Goal: Information Seeking & Learning: Find contact information

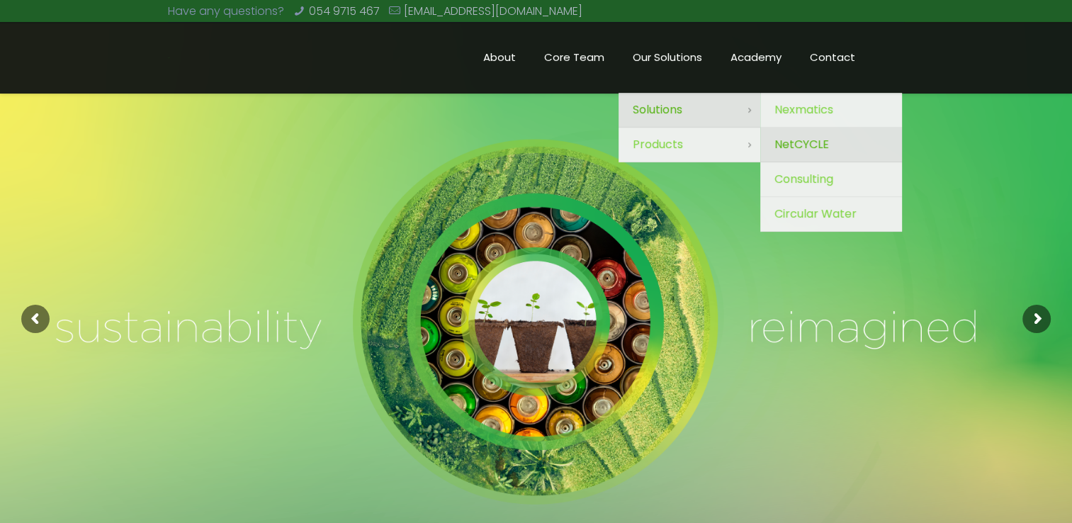
click at [527, 144] on span "NetCYCLE" at bounding box center [802, 145] width 55 height 20
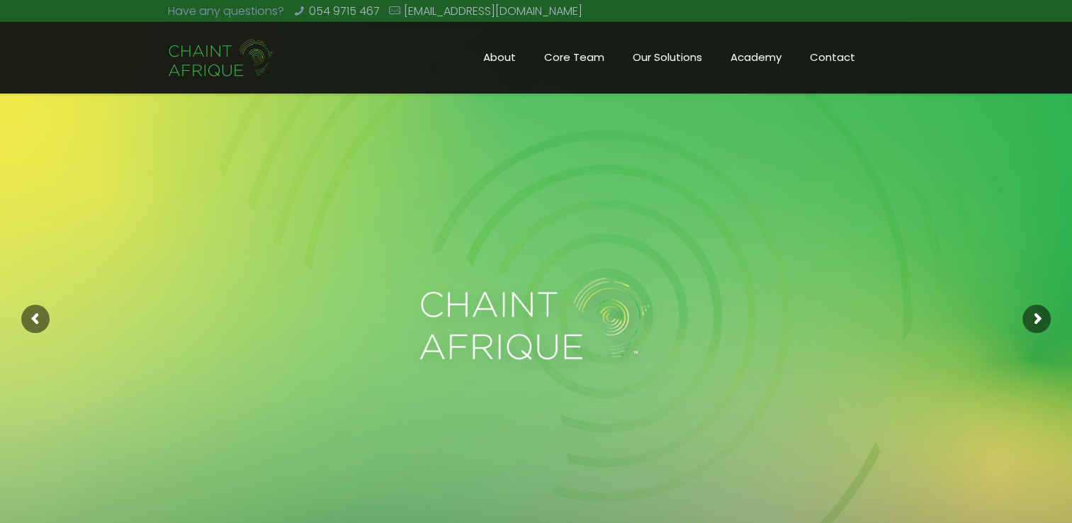
click at [585, 58] on span "Core Team" at bounding box center [574, 57] width 89 height 21
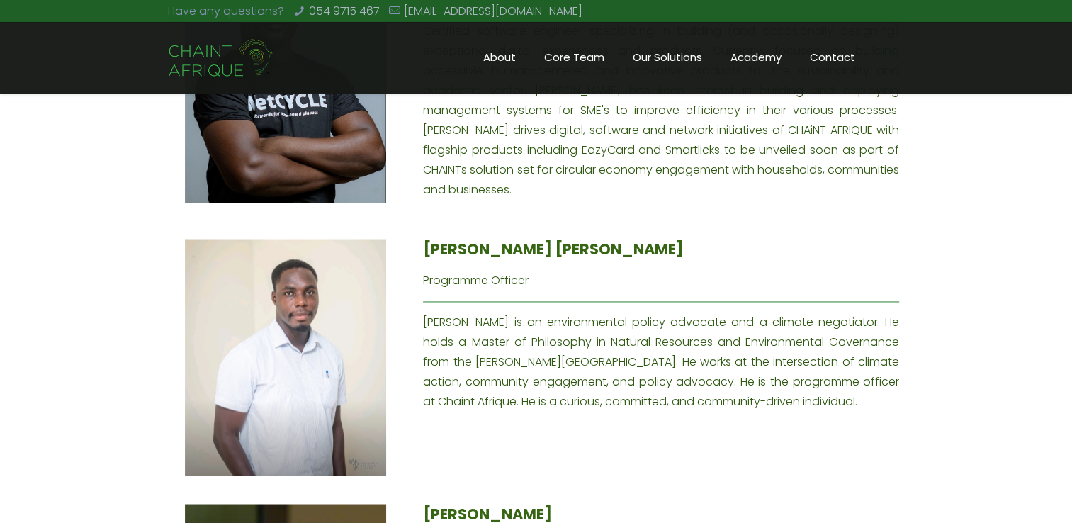
scroll to position [2112, 0]
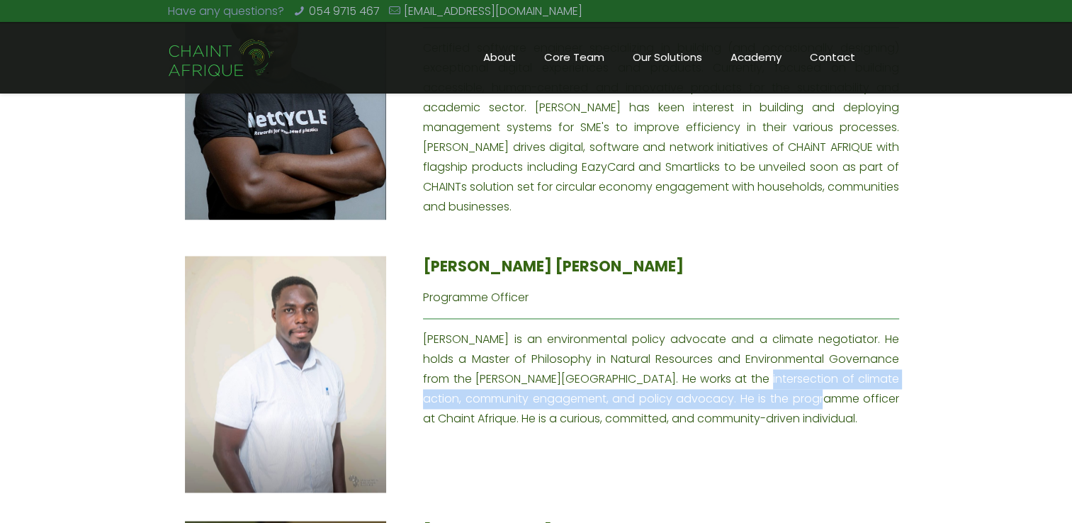
drag, startPoint x: 741, startPoint y: 337, endPoint x: 831, endPoint y: 356, distance: 92.0
click at [831, 356] on div "Ransford Nii Adjiri Sackey Programme Officer Ransford is an environmental polic…" at bounding box center [661, 342] width 476 height 173
copy div "He works at the intersection of climate action, community engagement, and polic…"
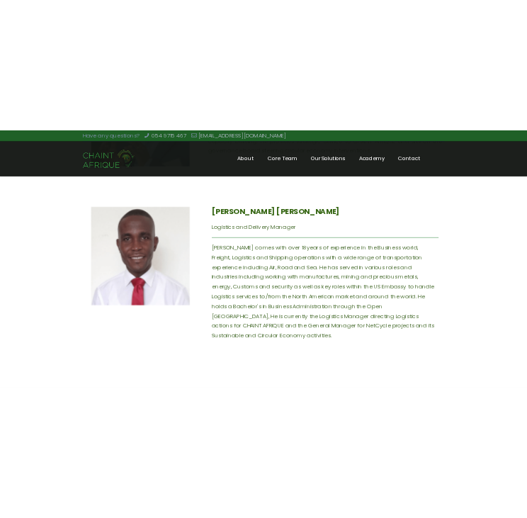
scroll to position [2780, 0]
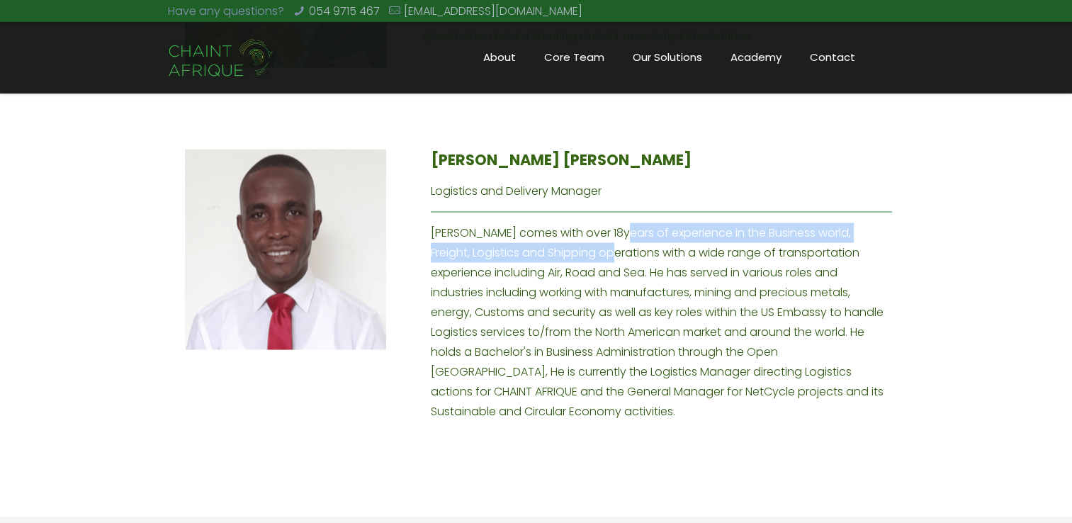
drag, startPoint x: 611, startPoint y: 196, endPoint x: 568, endPoint y: 213, distance: 45.8
click at [568, 213] on div "Alex S. Kwame Logistics and Delivery Manager Alex comes with over 18years of ex…" at bounding box center [661, 286] width 461 height 272
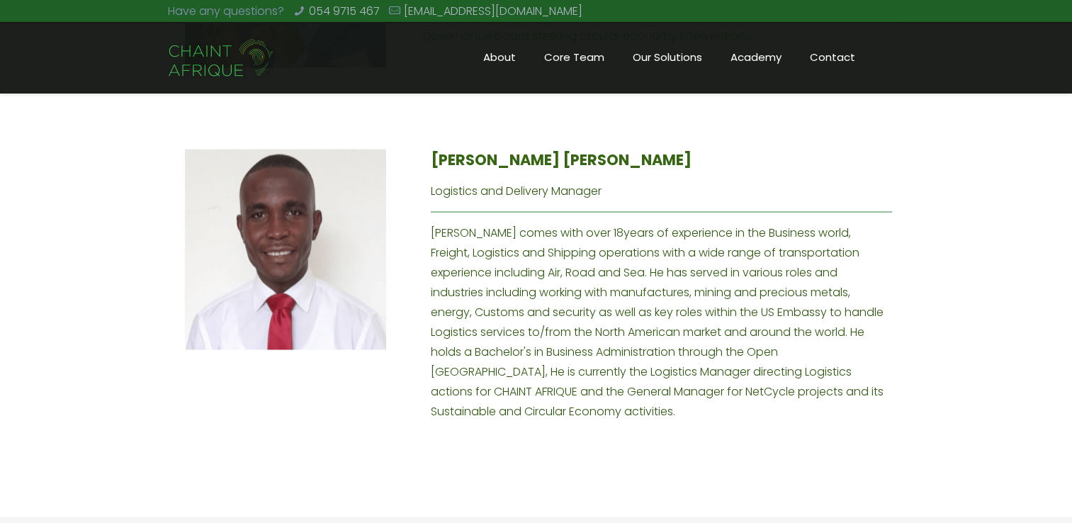
drag, startPoint x: 568, startPoint y: 213, endPoint x: 680, endPoint y: 215, distance: 112.0
click at [680, 215] on div "Alex S. Kwame Logistics and Delivery Manager Alex comes with over 18years of ex…" at bounding box center [661, 286] width 461 height 272
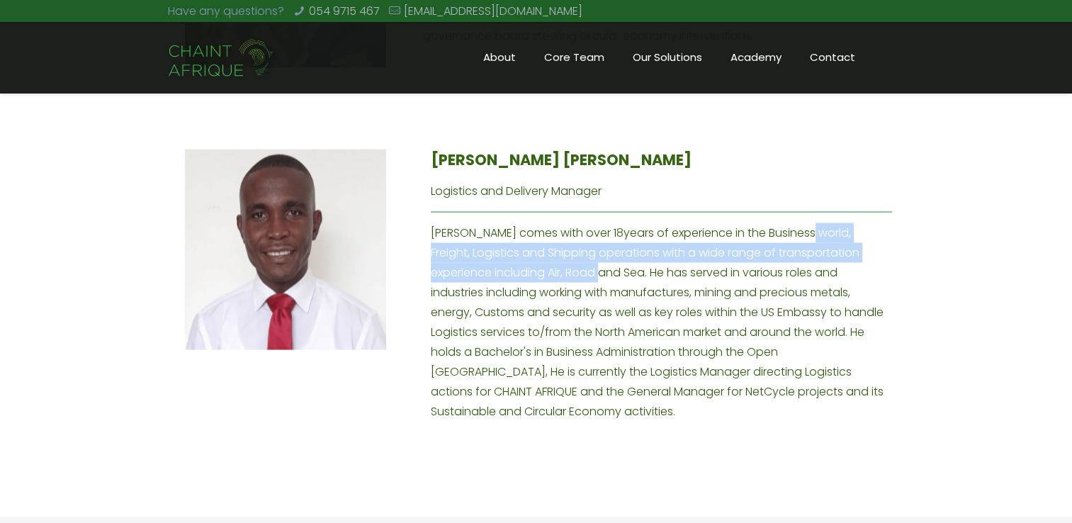
drag, startPoint x: 796, startPoint y: 194, endPoint x: 535, endPoint y: 240, distance: 264.7
click at [535, 240] on div "Alex S. Kwame Logistics and Delivery Manager Alex comes with over 18years of ex…" at bounding box center [661, 286] width 461 height 272
copy div "Freight, Logistics and Shipping operations with a wide range of transportation …"
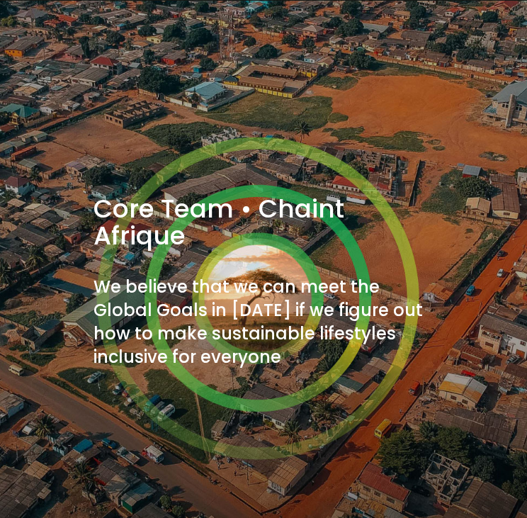
scroll to position [0, 0]
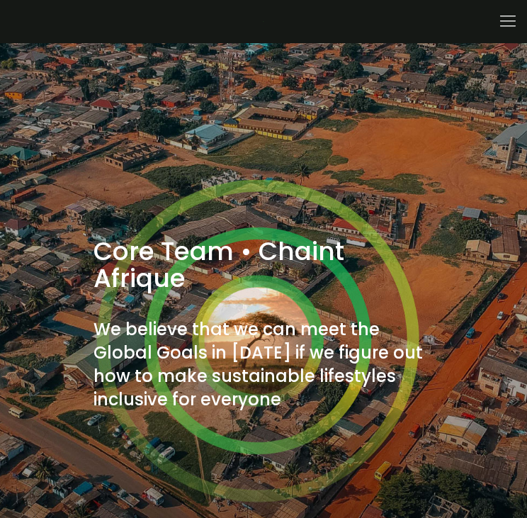
click at [510, 17] on icon at bounding box center [509, 21] width 22 height 22
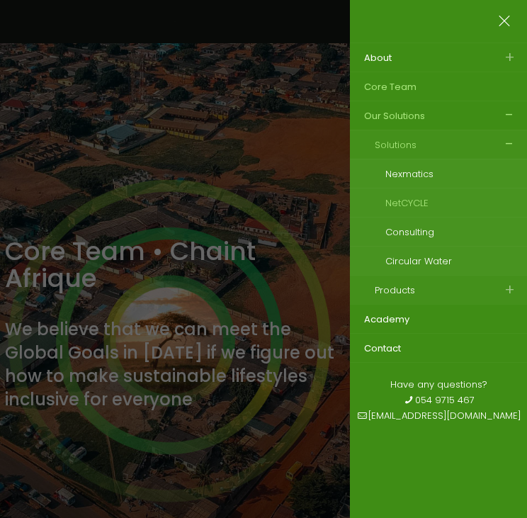
click at [428, 201] on span "NetCYCLE" at bounding box center [407, 202] width 43 height 13
